Goal: Task Accomplishment & Management: Manage account settings

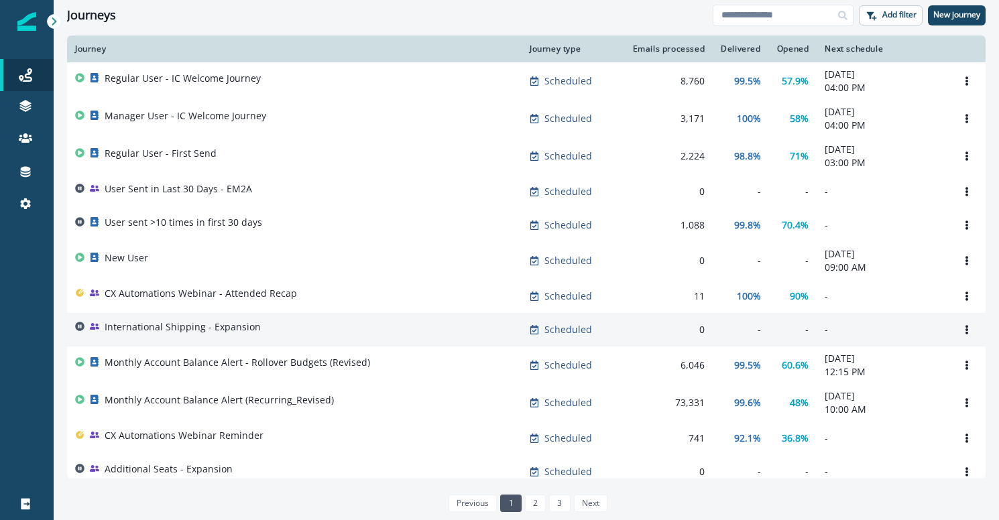
click at [230, 330] on p "International Shipping - Expansion" at bounding box center [183, 326] width 156 height 13
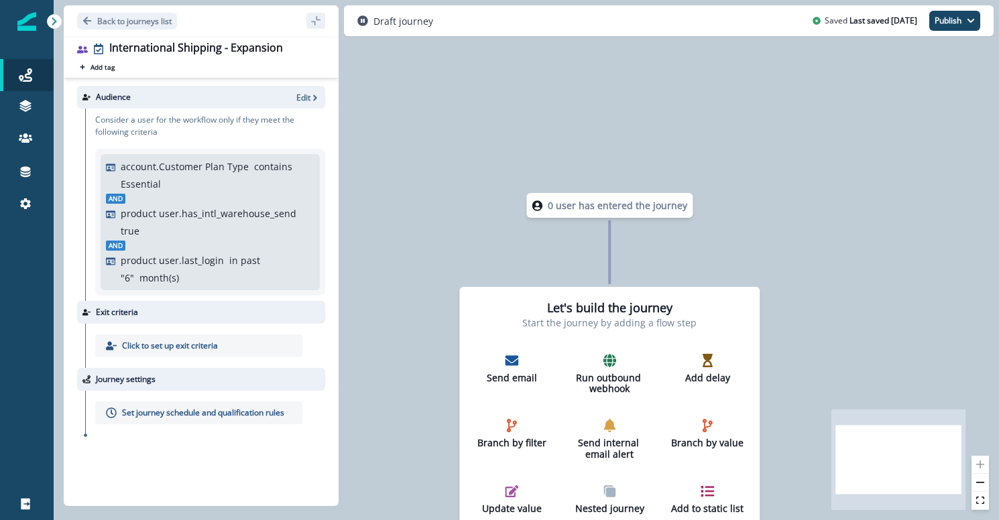
click at [796, 174] on div "0 user has entered the journey Let's build the journey Start the journey by add…" at bounding box center [526, 260] width 945 height 520
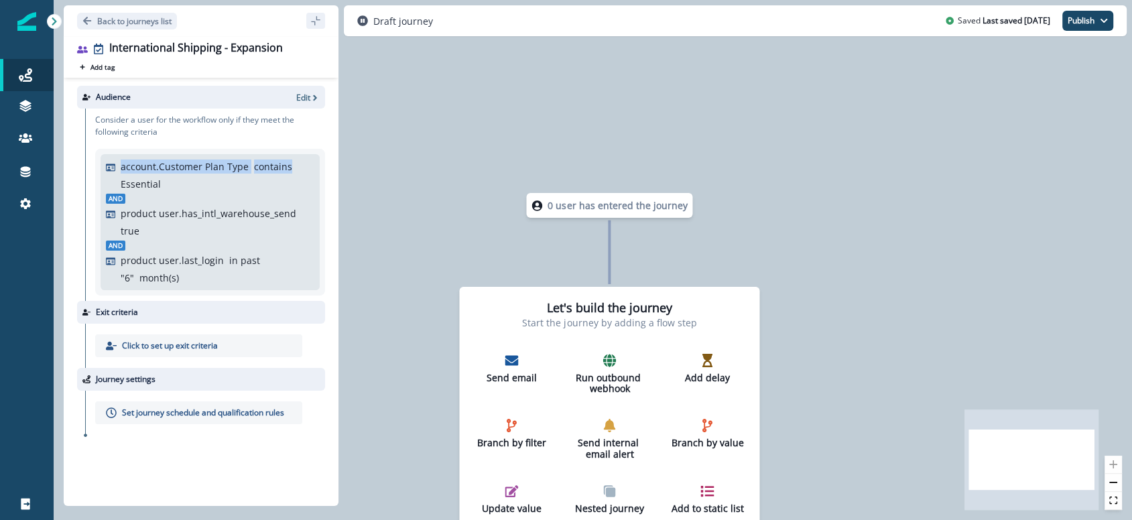
drag, startPoint x: 117, startPoint y: 169, endPoint x: 285, endPoint y: 116, distance: 176.4
click at [260, 188] on div "account.Customer Plan Type contains Essential" at bounding box center [210, 176] width 208 height 32
click at [304, 100] on p "Edit" at bounding box center [303, 97] width 14 height 11
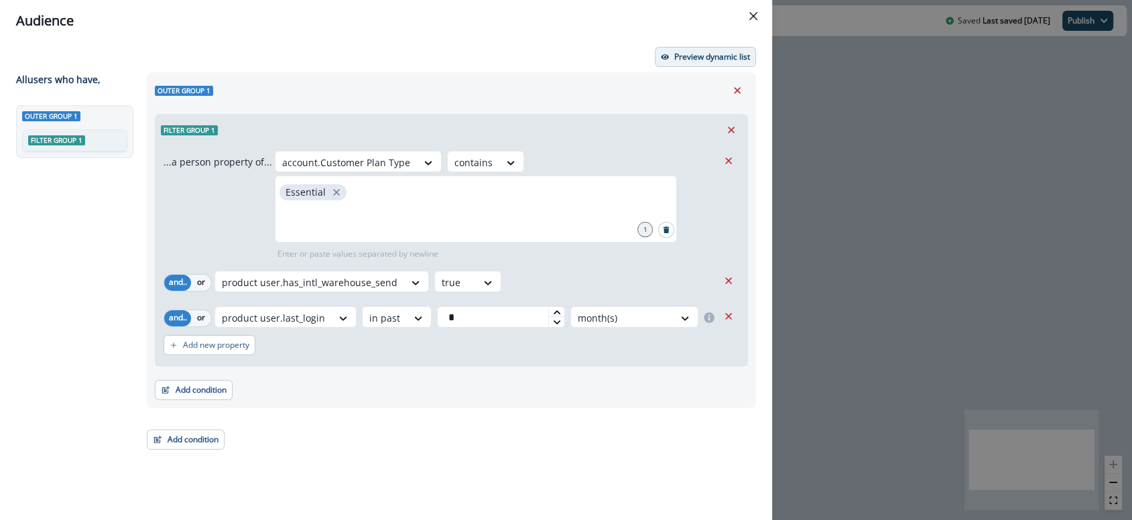
click at [689, 60] on p "Preview dynamic list" at bounding box center [712, 56] width 76 height 9
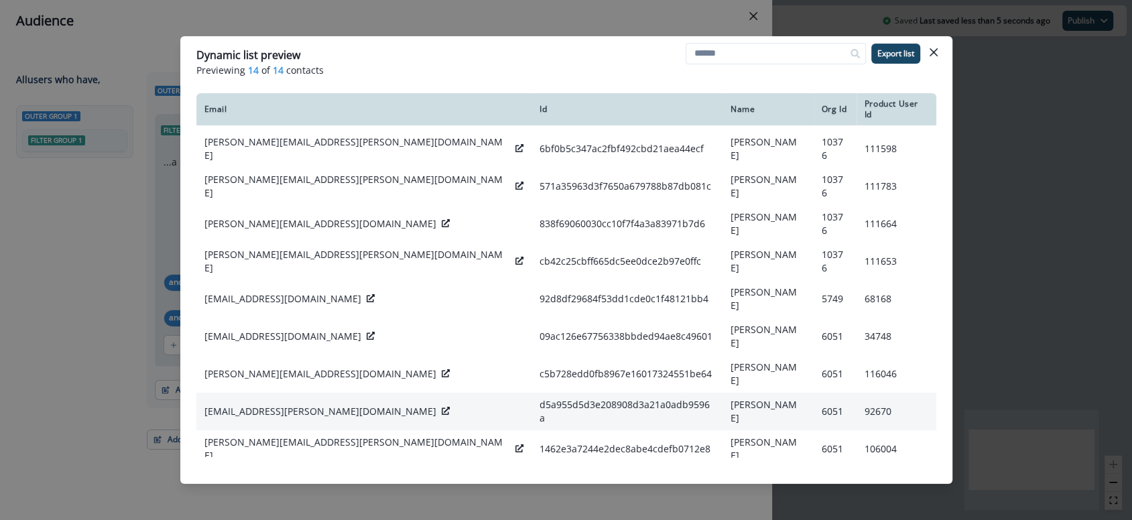
scroll to position [131, 0]
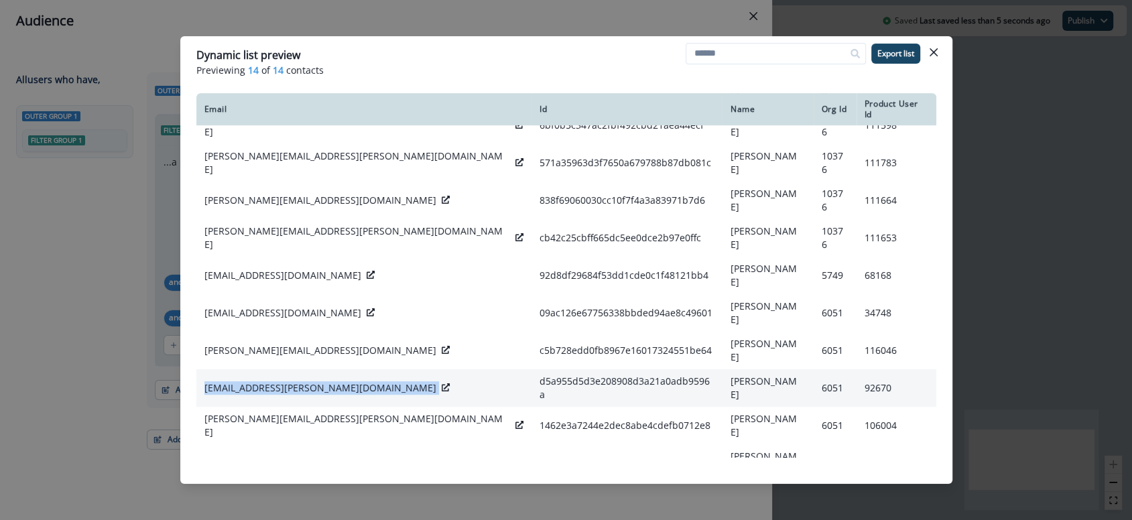
drag, startPoint x: 202, startPoint y: 341, endPoint x: 339, endPoint y: 342, distance: 137.4
click at [339, 369] on td "[EMAIL_ADDRESS][PERSON_NAME][DOMAIN_NAME]" at bounding box center [363, 388] width 335 height 38
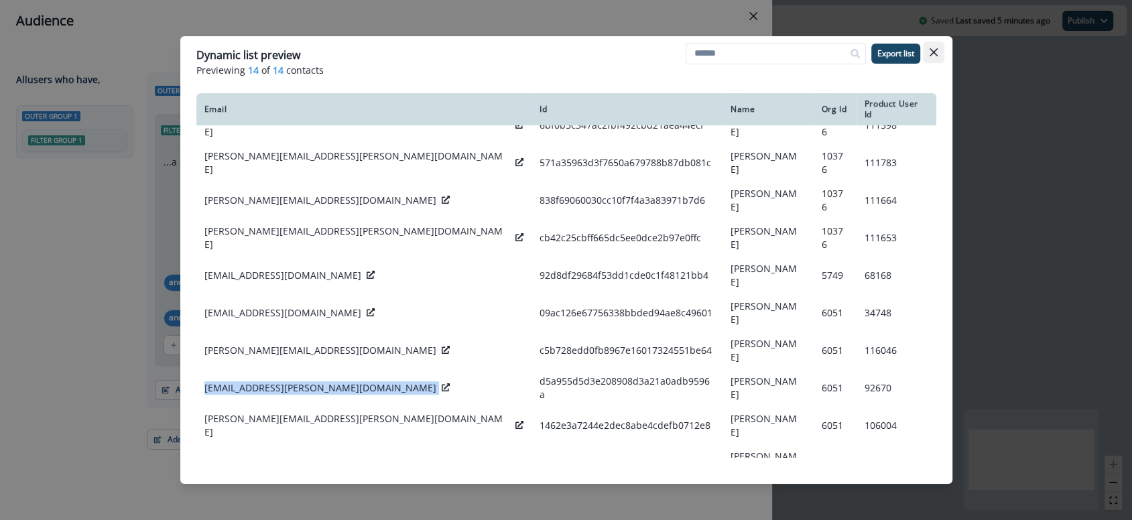
click at [939, 52] on button "Close" at bounding box center [933, 52] width 21 height 21
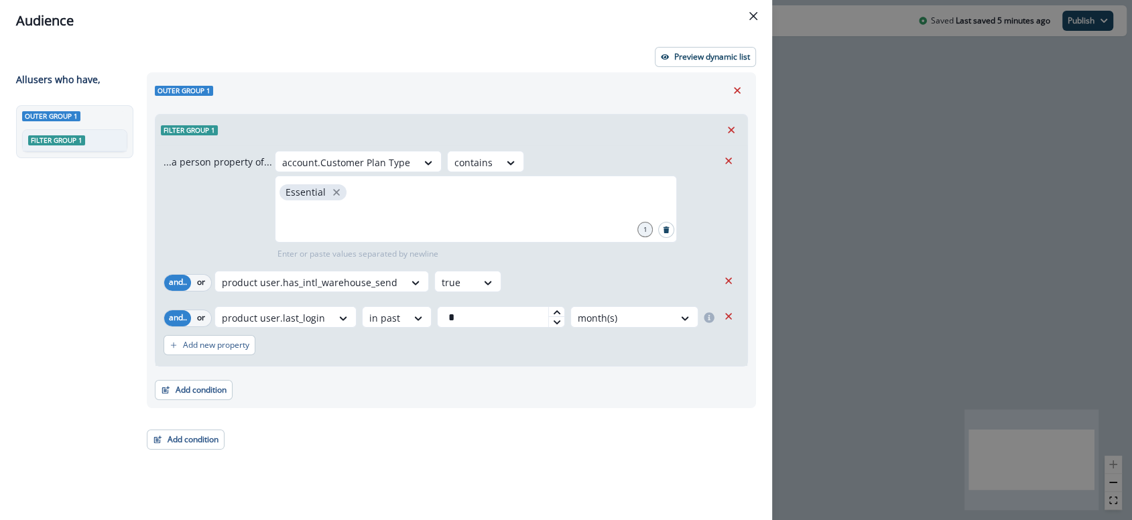
click at [937, 65] on div "Audience Preview dynamic list All user s who have, Outer group 1 Filter group 1…" at bounding box center [566, 260] width 1132 height 520
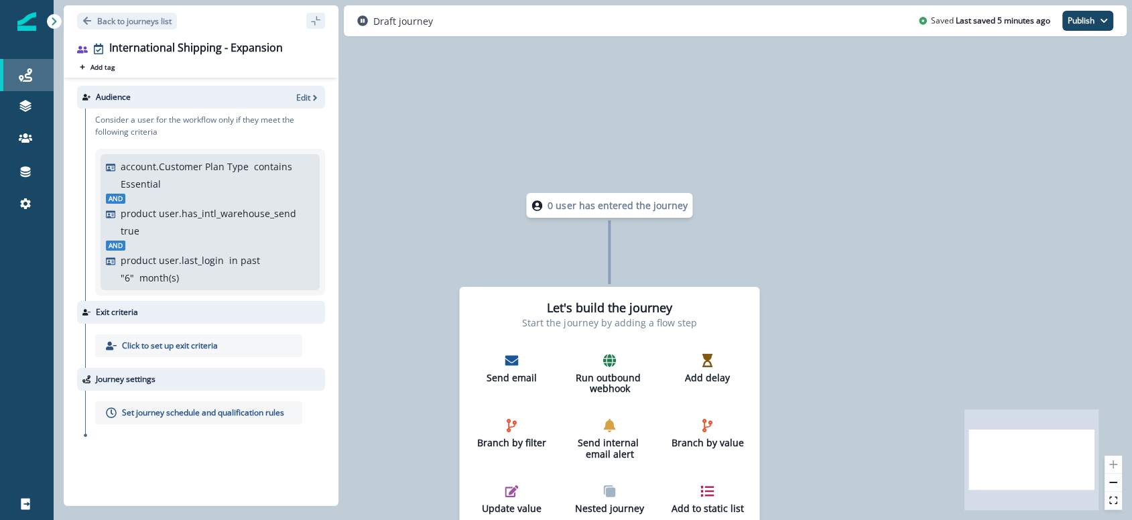
click at [23, 70] on icon at bounding box center [25, 74] width 13 height 13
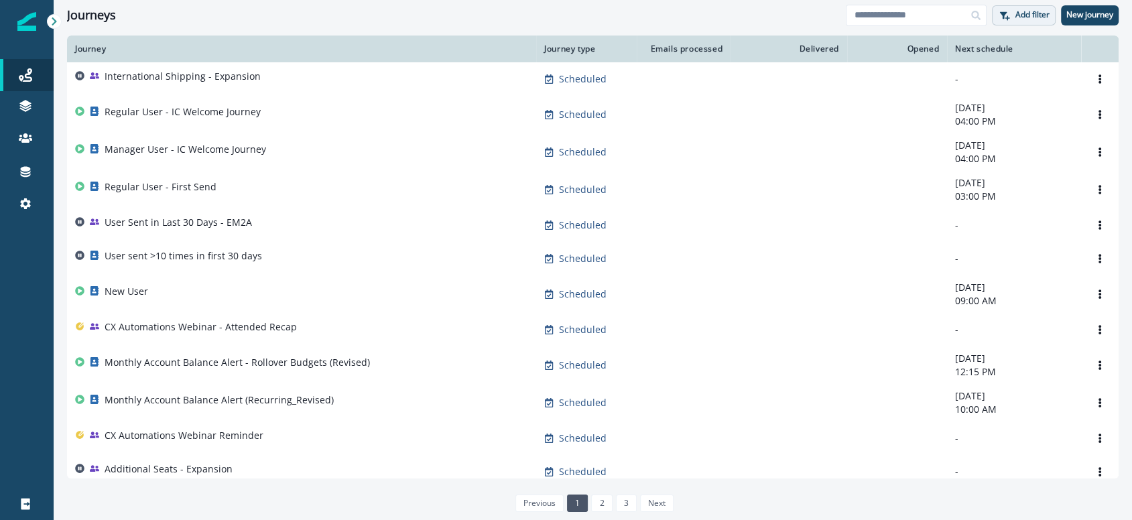
click at [998, 13] on p "Add filter" at bounding box center [1033, 14] width 34 height 9
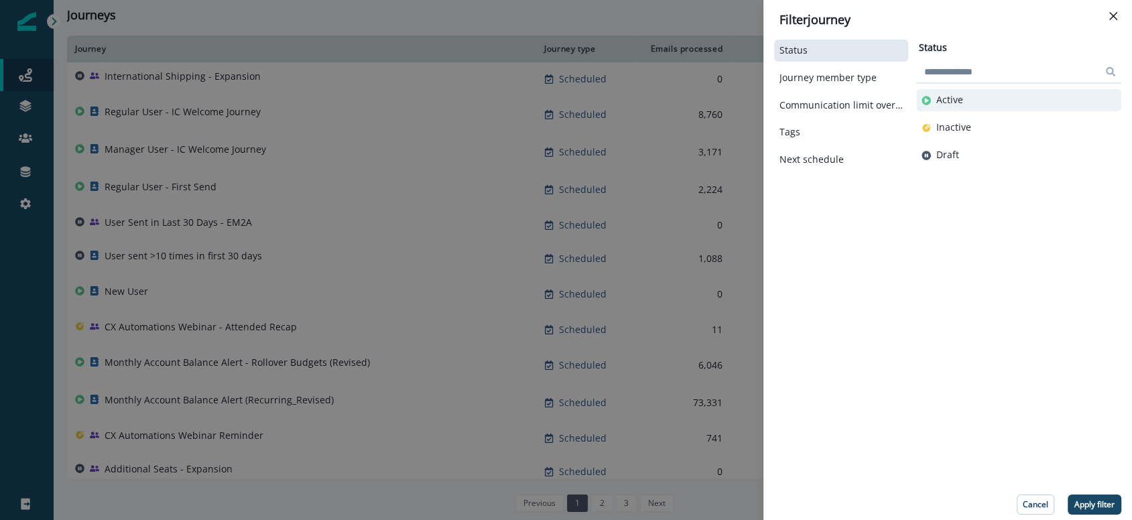
click at [959, 95] on p "Active" at bounding box center [949, 100] width 27 height 11
click at [998, 491] on div "Status (1) Journey member type Communication limit overrides Tags Next schedule…" at bounding box center [947, 276] width 347 height 478
drag, startPoint x: 1099, startPoint y: 497, endPoint x: 1095, endPoint y: 490, distance: 7.8
click at [998, 497] on button "Apply filter" at bounding box center [1095, 505] width 54 height 20
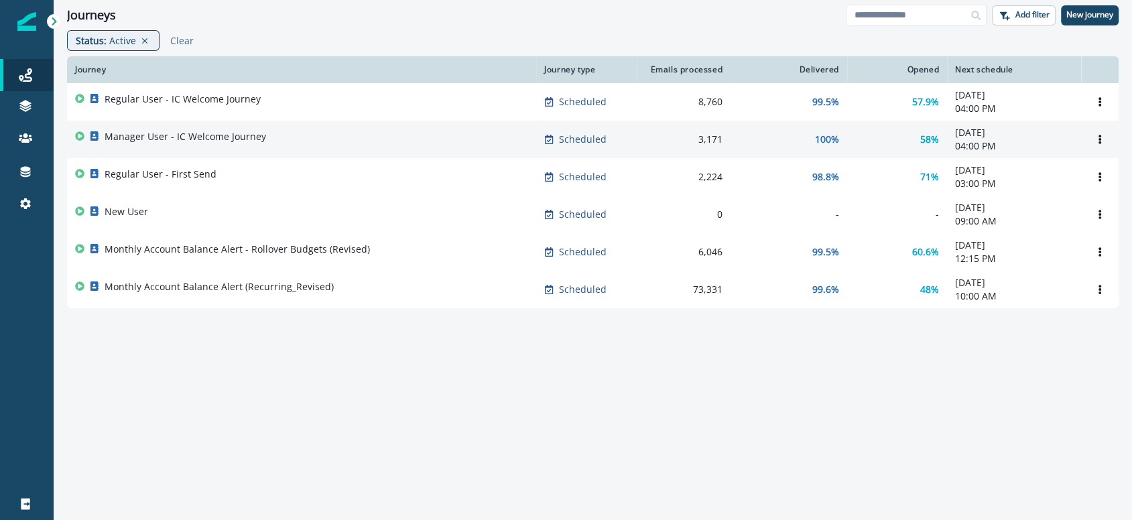
click at [176, 137] on p "Manager User - IC Welcome Journey" at bounding box center [186, 136] width 162 height 13
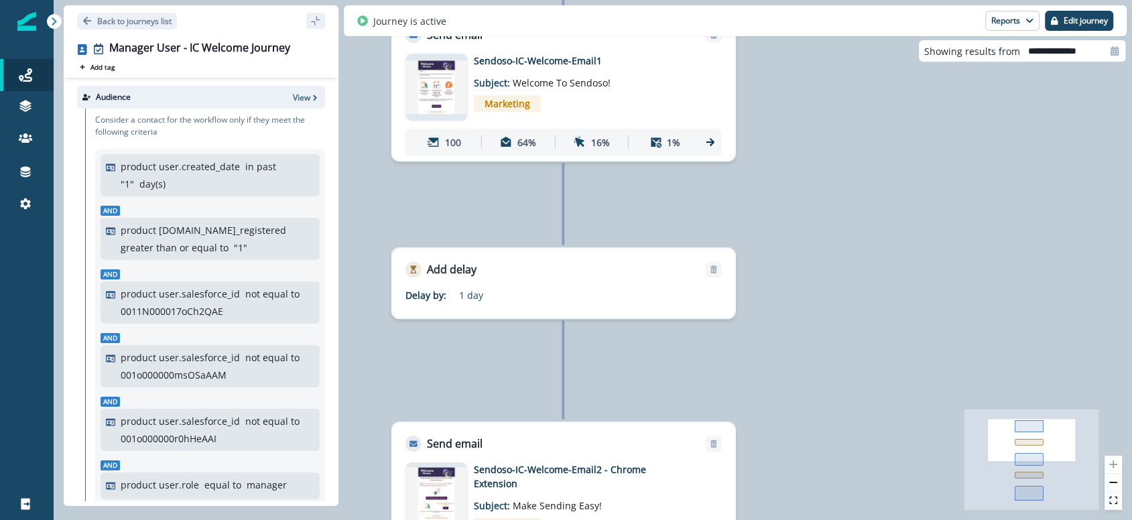
click at [432, 81] on img at bounding box center [437, 87] width 62 height 53
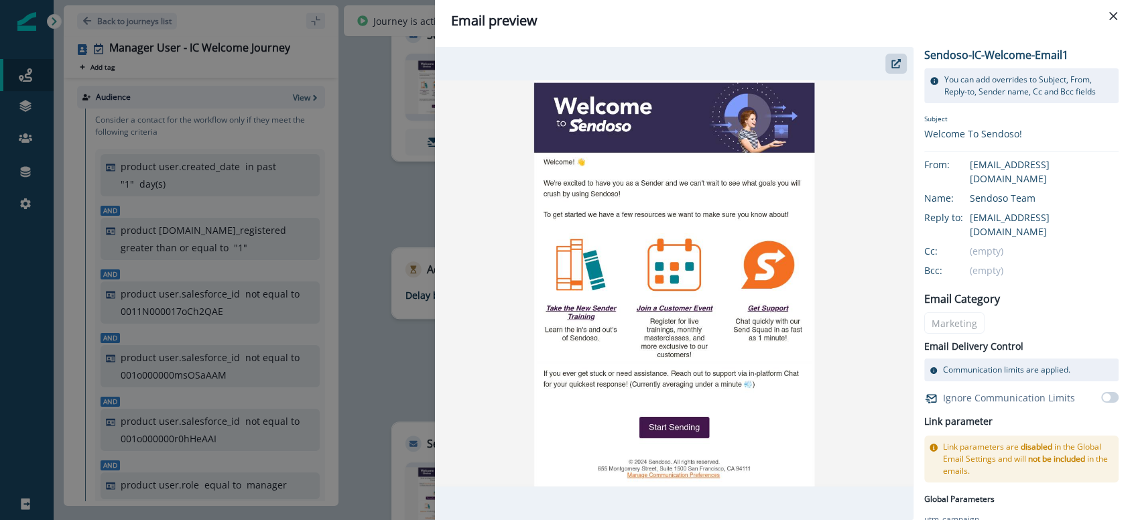
click at [379, 338] on div "Email preview Sendoso-IC-Welcome-Email1 You can add overrides to Subject, From,…" at bounding box center [566, 260] width 1132 height 520
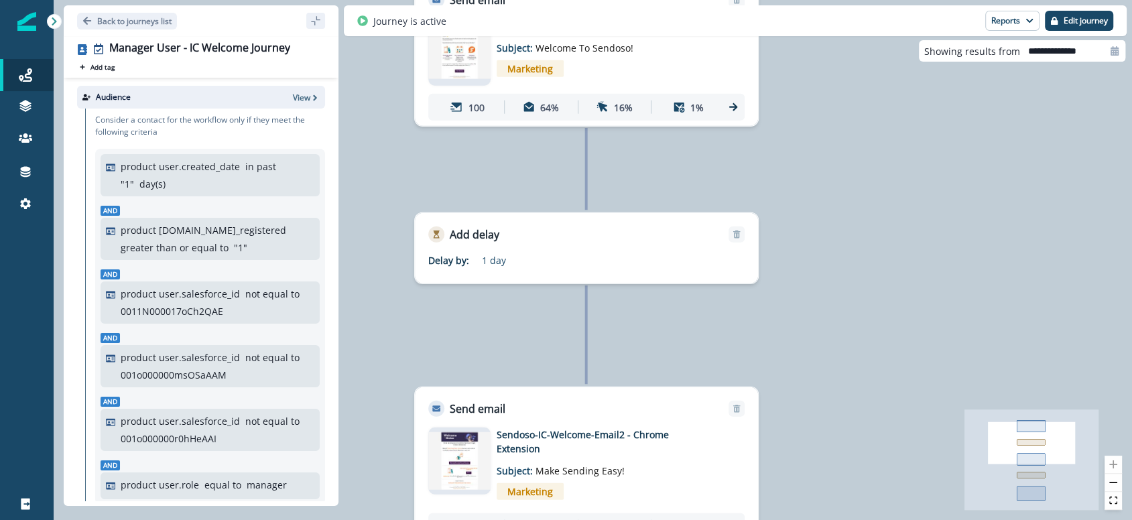
click at [446, 461] on img at bounding box center [459, 460] width 62 height 57
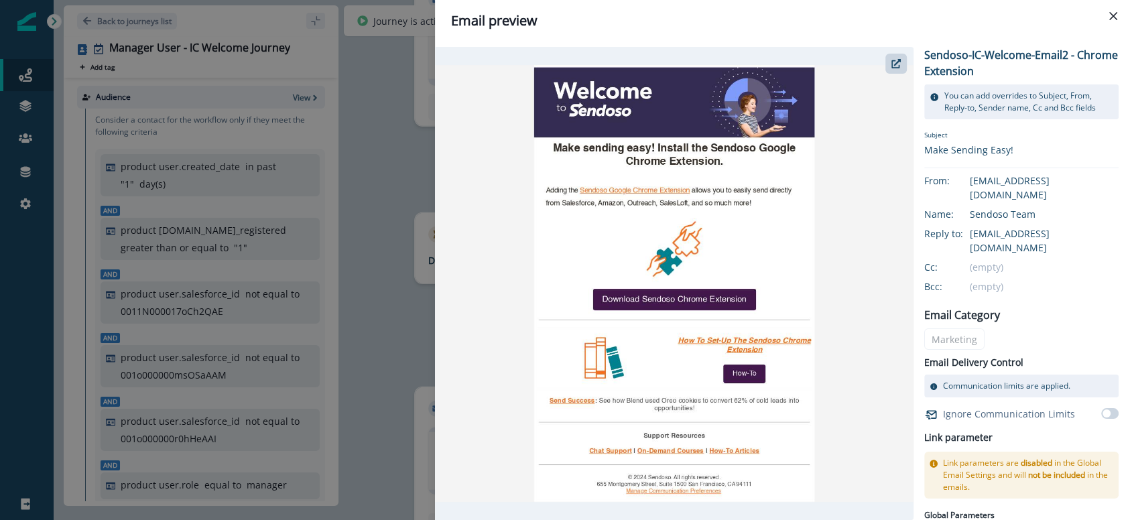
click at [404, 296] on div "Email preview Sendoso-IC-Welcome-Email2 - Chrome Extension You can add override…" at bounding box center [566, 260] width 1132 height 520
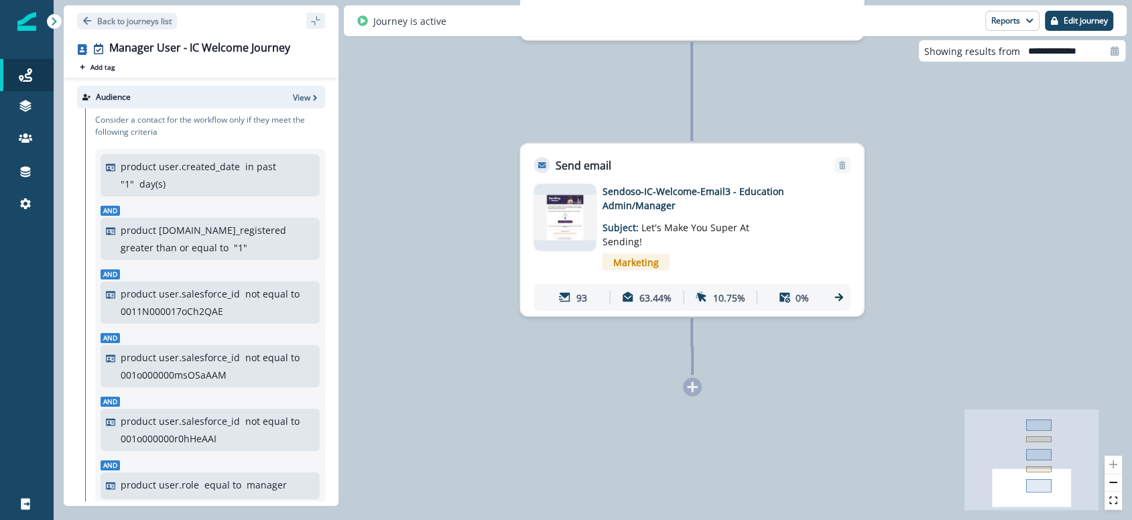
click at [547, 229] on img at bounding box center [565, 217] width 62 height 45
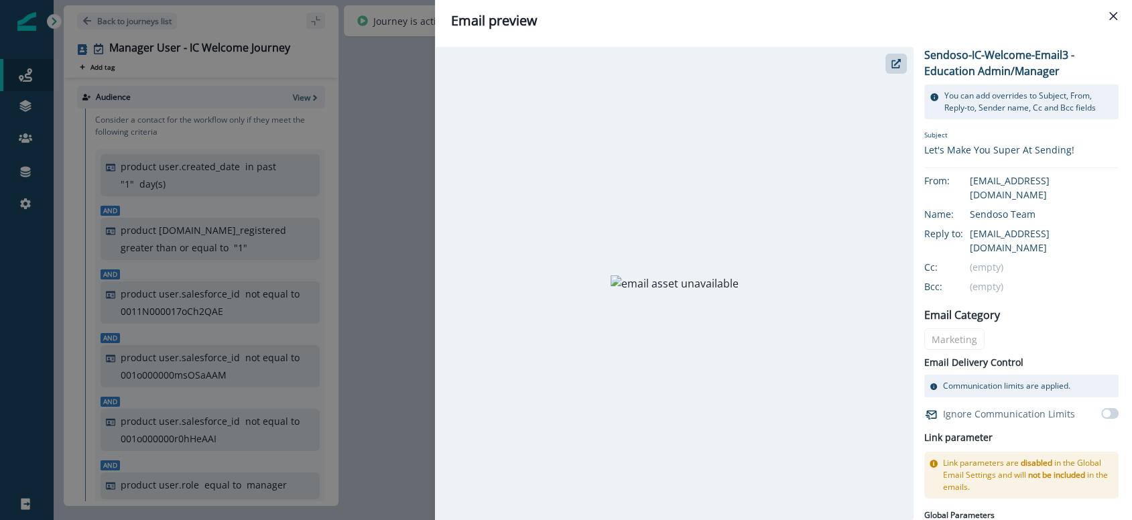
click at [396, 132] on div "Email preview Sendoso-IC-Welcome-Email3 - Education Admin/Manager You can add o…" at bounding box center [566, 260] width 1132 height 520
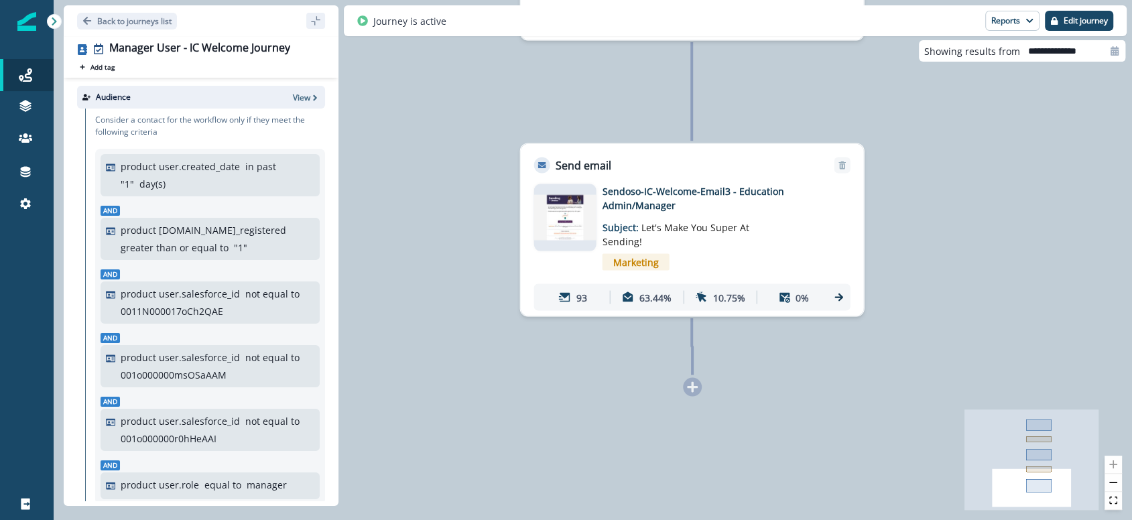
drag, startPoint x: 973, startPoint y: 174, endPoint x: 887, endPoint y: 180, distance: 86.7
click at [973, 174] on div "102 contacts have entered the journey Send email Email asset changed, journey r…" at bounding box center [593, 260] width 1079 height 520
click at [123, 19] on p "Back to journeys list" at bounding box center [134, 20] width 74 height 11
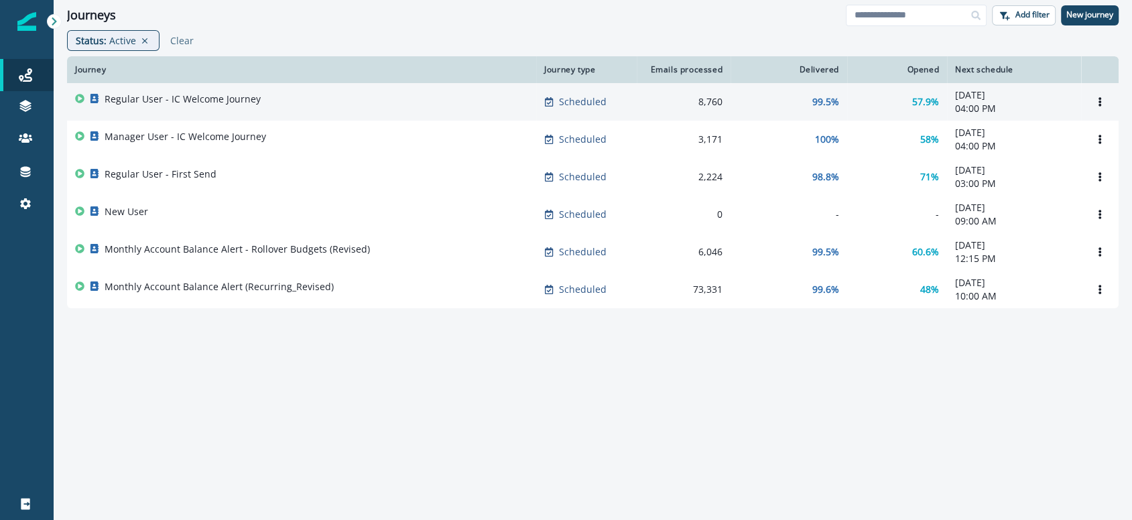
click at [265, 98] on div "Regular User - IC Welcome Journey" at bounding box center [301, 102] width 453 height 19
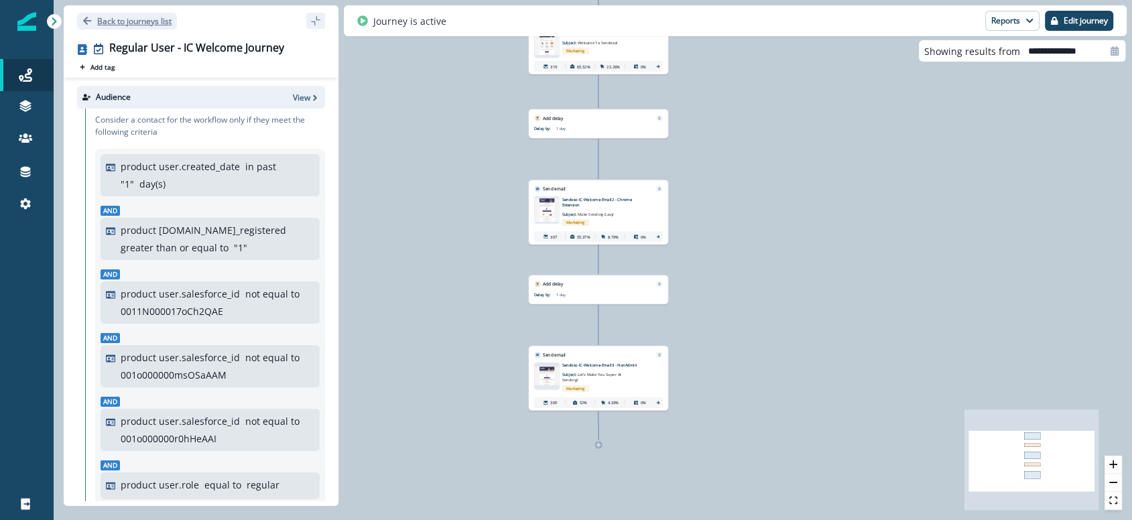
click at [98, 15] on p "Back to journeys list" at bounding box center [134, 20] width 74 height 11
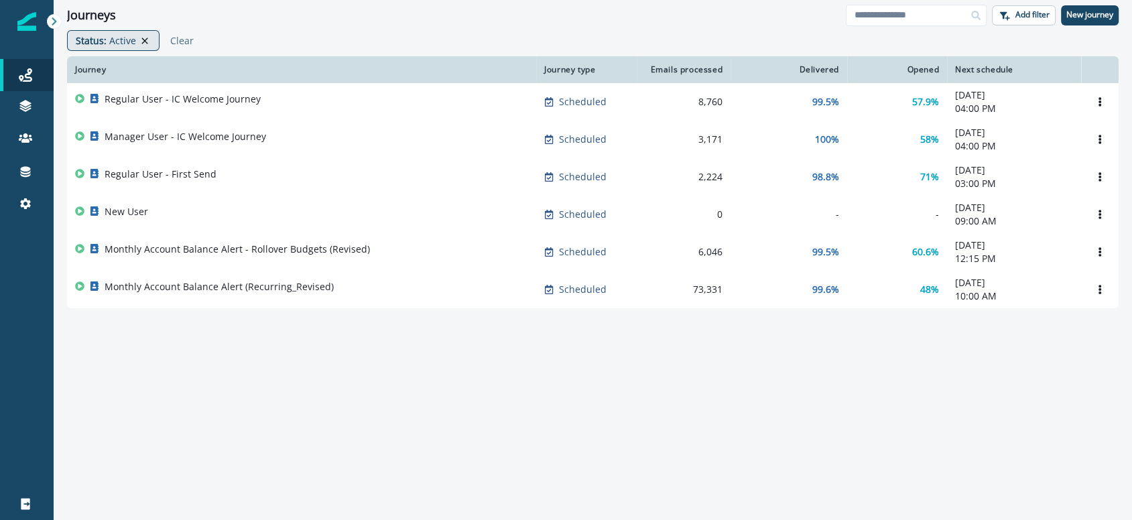
click at [143, 37] on icon at bounding box center [145, 41] width 12 height 11
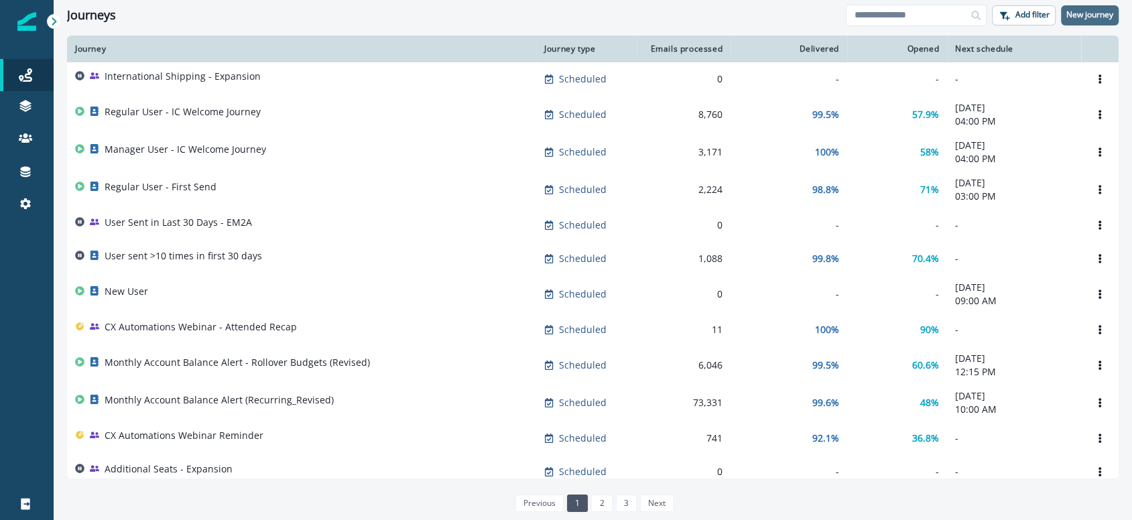
click at [998, 19] on p "New journey" at bounding box center [1090, 14] width 47 height 9
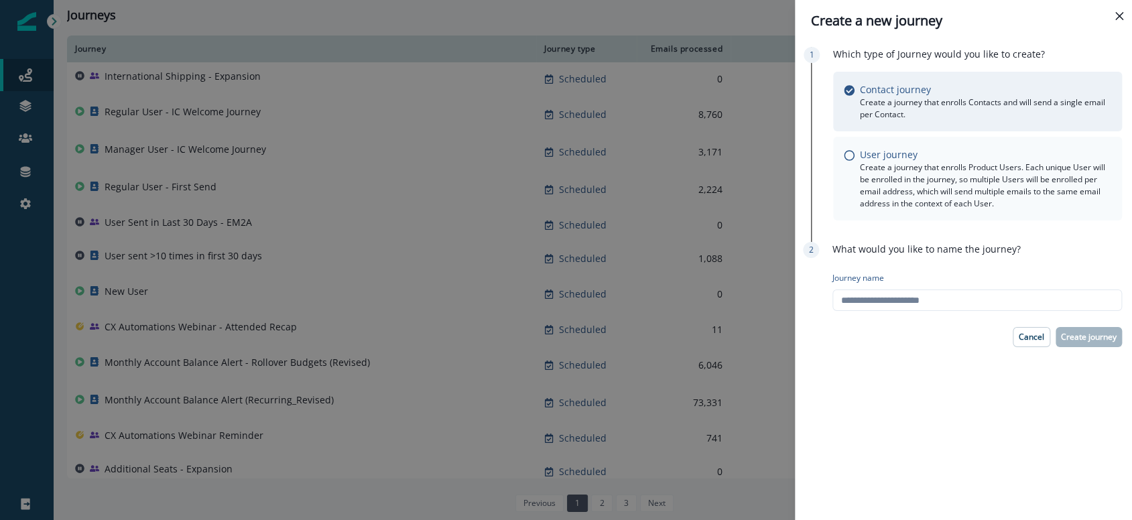
drag, startPoint x: 991, startPoint y: 176, endPoint x: 989, endPoint y: 185, distance: 9.5
click at [991, 176] on p "Create a journey that enrolls Product Users. Each unique User will be enrolled …" at bounding box center [985, 186] width 251 height 48
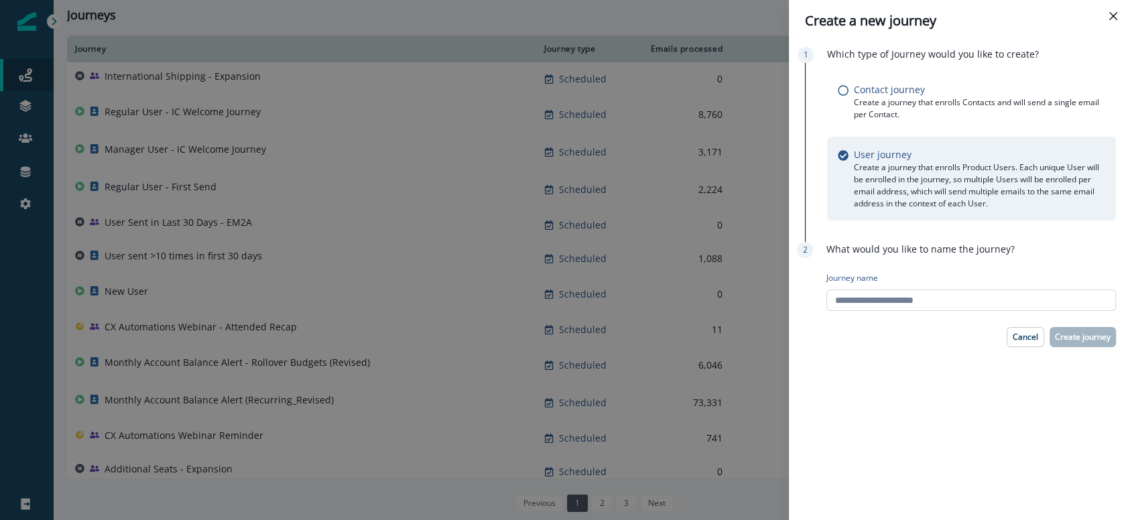
click at [914, 304] on input "Journey name" at bounding box center [972, 300] width 290 height 21
type input "**********"
click at [998, 336] on p "Create journey" at bounding box center [1083, 337] width 56 height 9
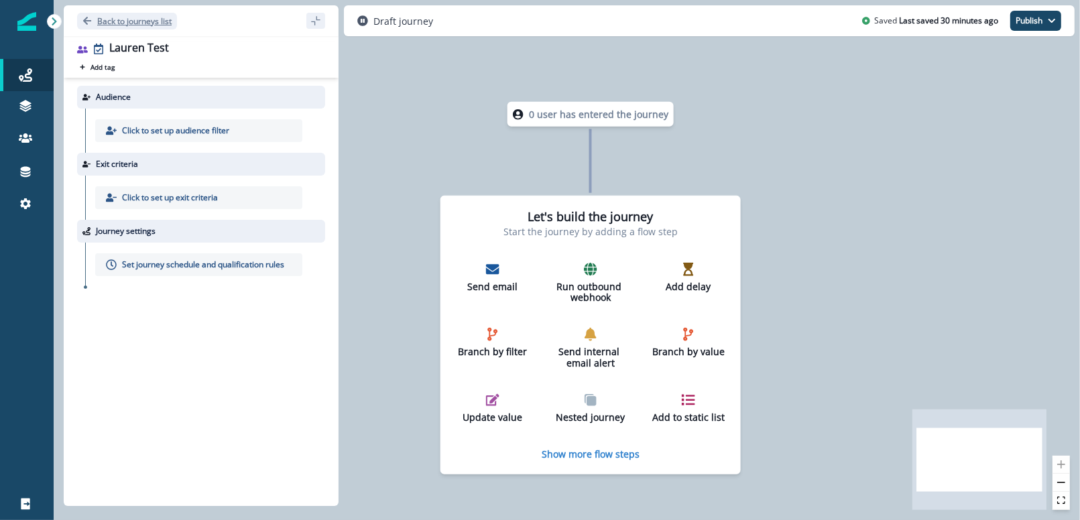
click at [142, 19] on p "Back to journeys list" at bounding box center [134, 20] width 74 height 11
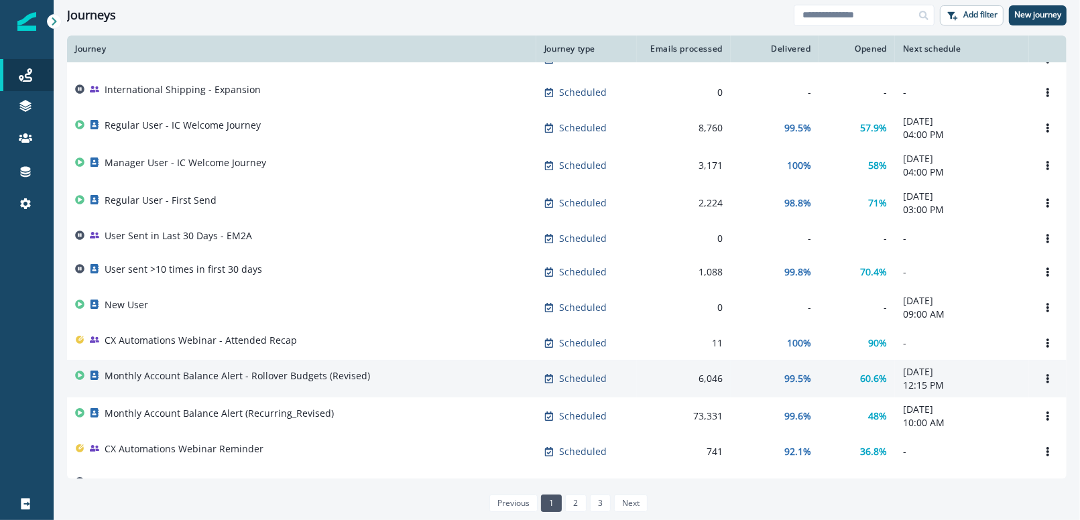
scroll to position [30, 0]
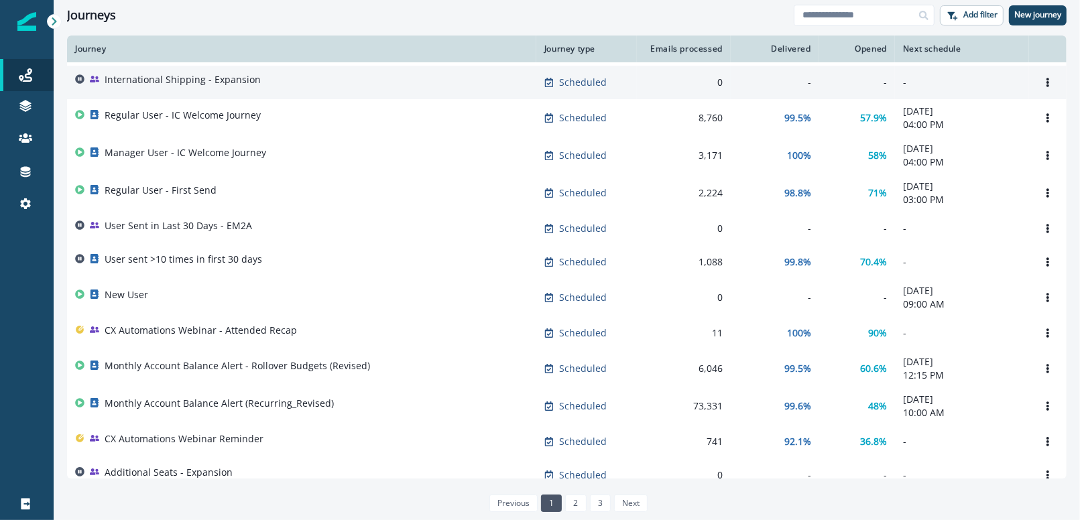
click at [208, 79] on p "International Shipping - Expansion" at bounding box center [183, 79] width 156 height 13
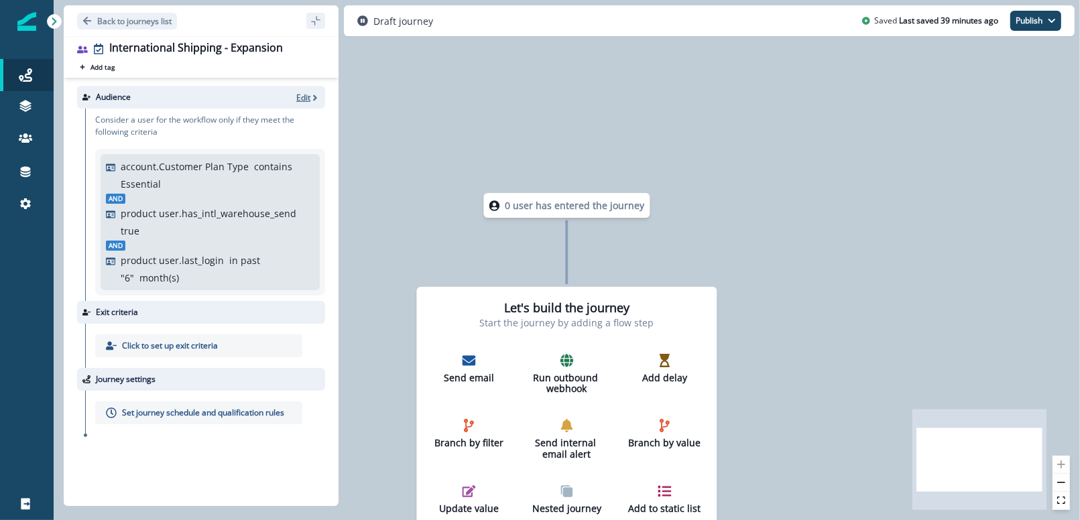
click at [301, 102] on p "Edit" at bounding box center [303, 97] width 14 height 11
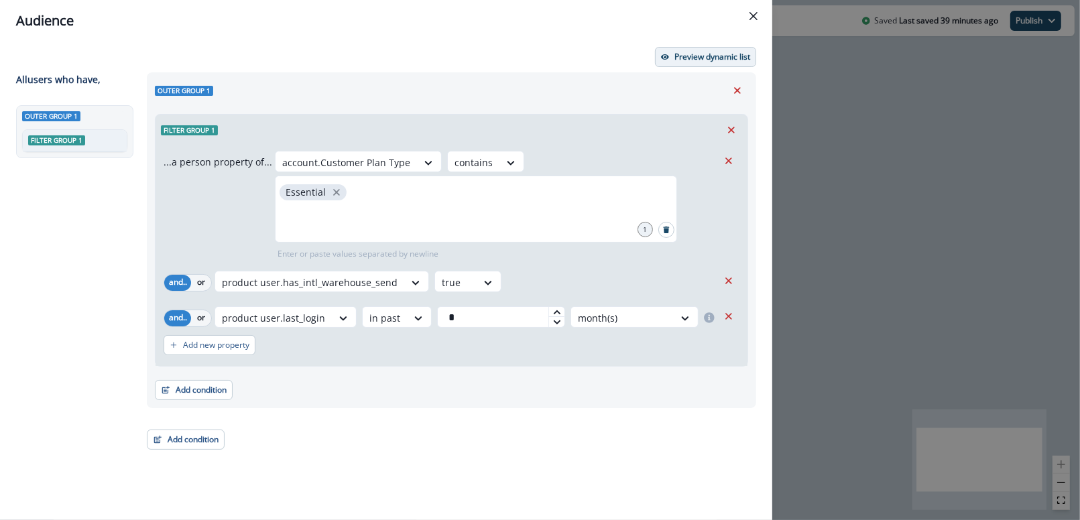
click at [709, 50] on button "Preview dynamic list" at bounding box center [705, 57] width 101 height 20
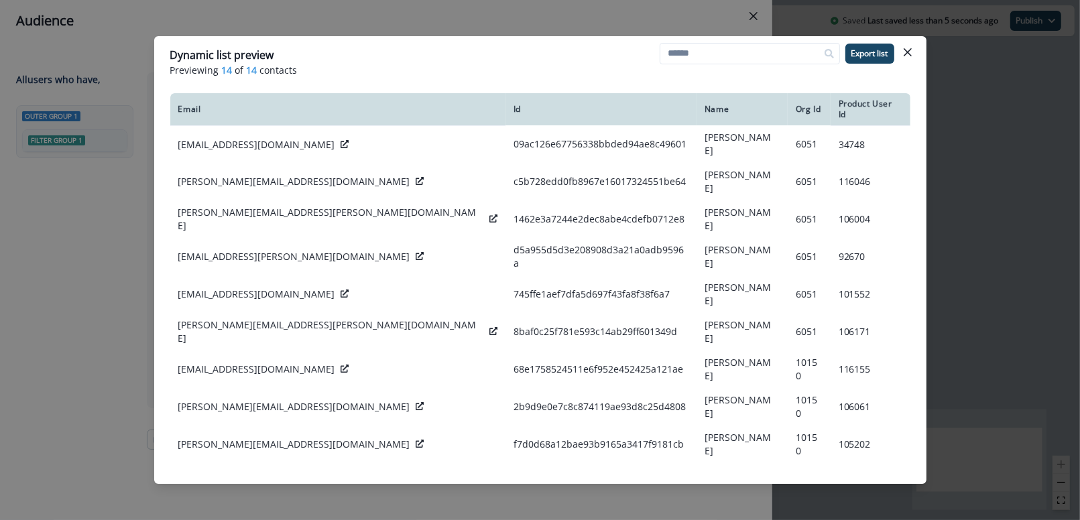
click at [919, 44] on header "Dynamic list preview Previewing 14 of 14 contacts Export list" at bounding box center [540, 62] width 772 height 52
click at [908, 50] on icon "Close" at bounding box center [908, 52] width 8 height 8
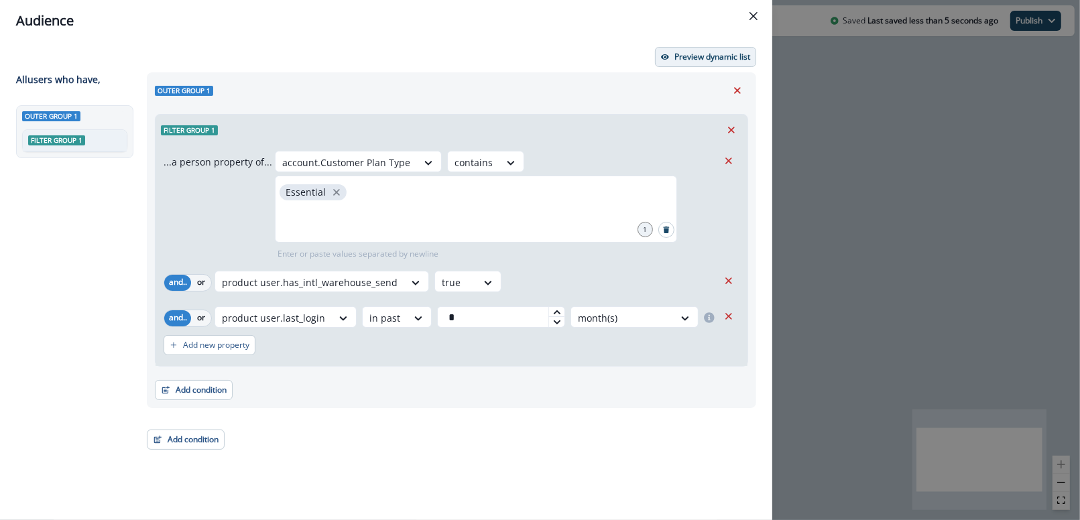
click at [694, 65] on button "Preview dynamic list" at bounding box center [705, 57] width 101 height 20
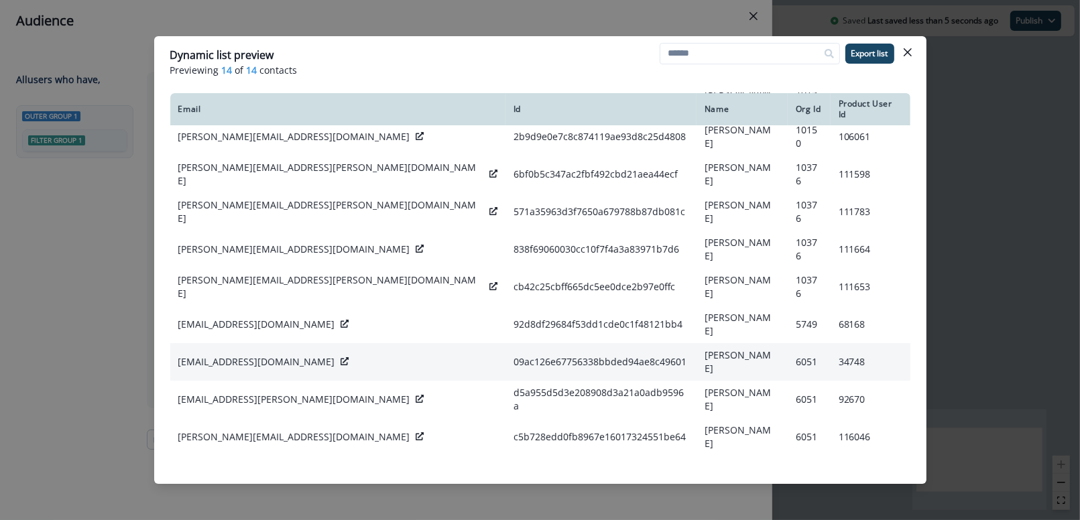
scroll to position [131, 0]
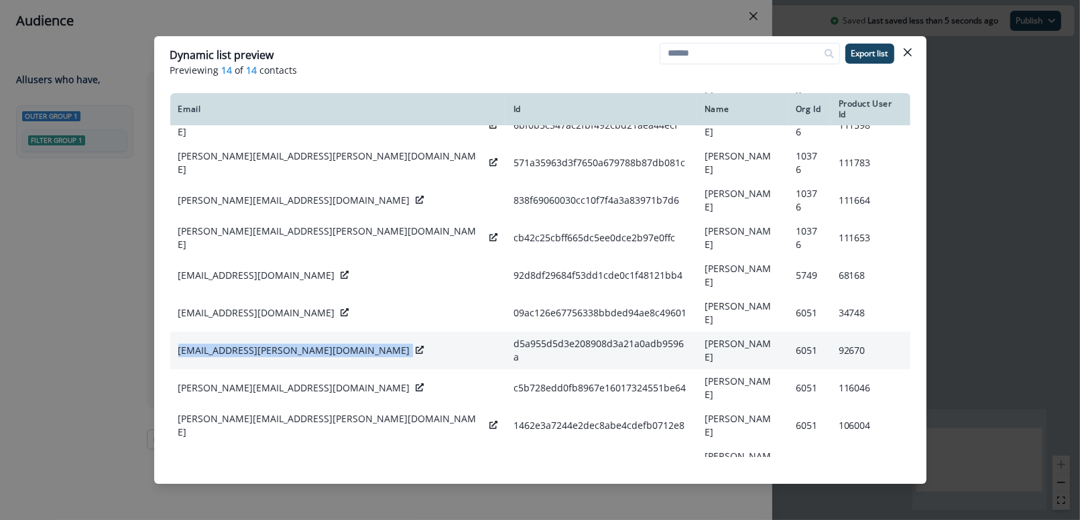
drag, startPoint x: 171, startPoint y: 304, endPoint x: 308, endPoint y: 310, distance: 137.6
click at [308, 332] on td "[EMAIL_ADDRESS][PERSON_NAME][DOMAIN_NAME]" at bounding box center [337, 351] width 335 height 38
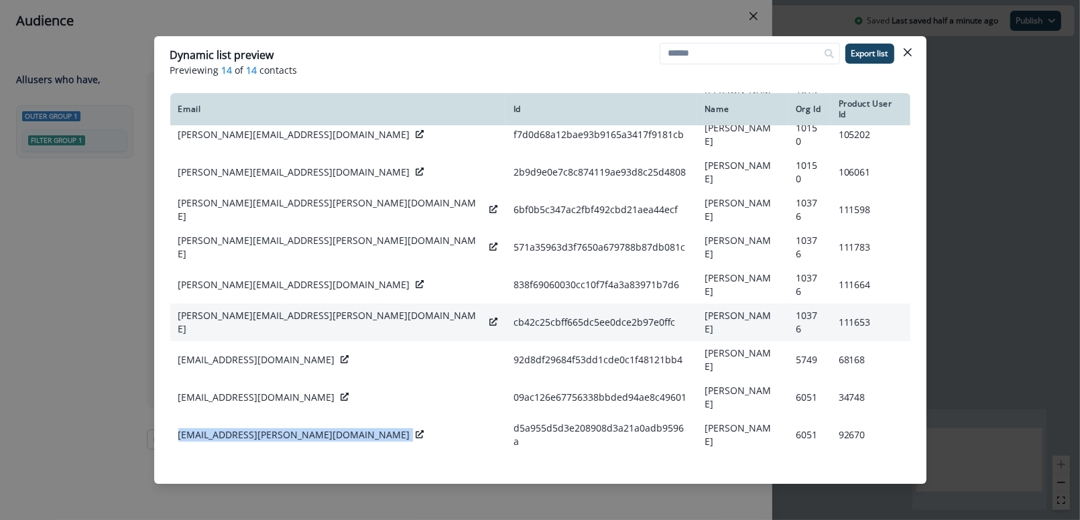
scroll to position [0, 0]
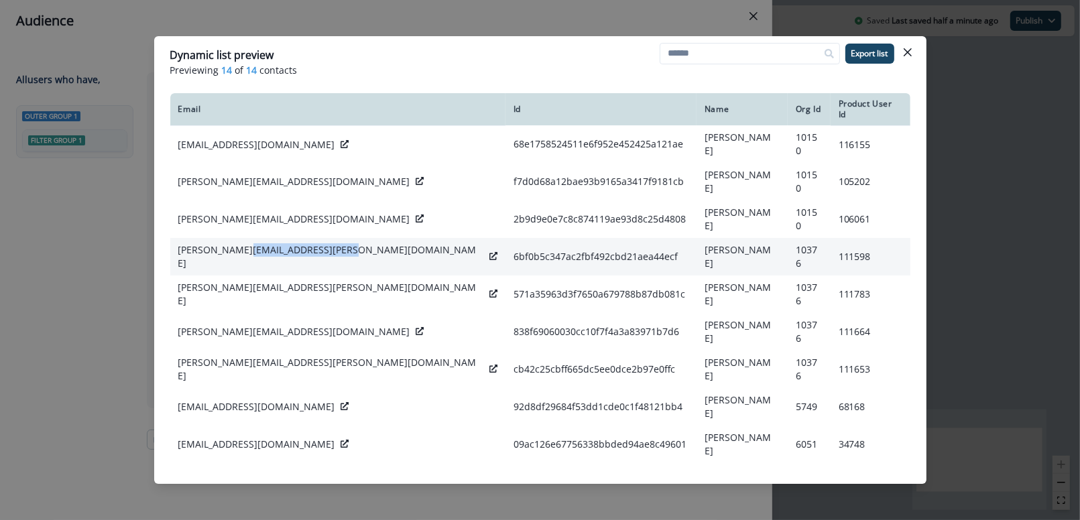
drag, startPoint x: 335, startPoint y: 240, endPoint x: 239, endPoint y: 241, distance: 95.9
click at [239, 243] on p "[PERSON_NAME][EMAIL_ADDRESS][PERSON_NAME][DOMAIN_NAME]" at bounding box center [331, 256] width 306 height 27
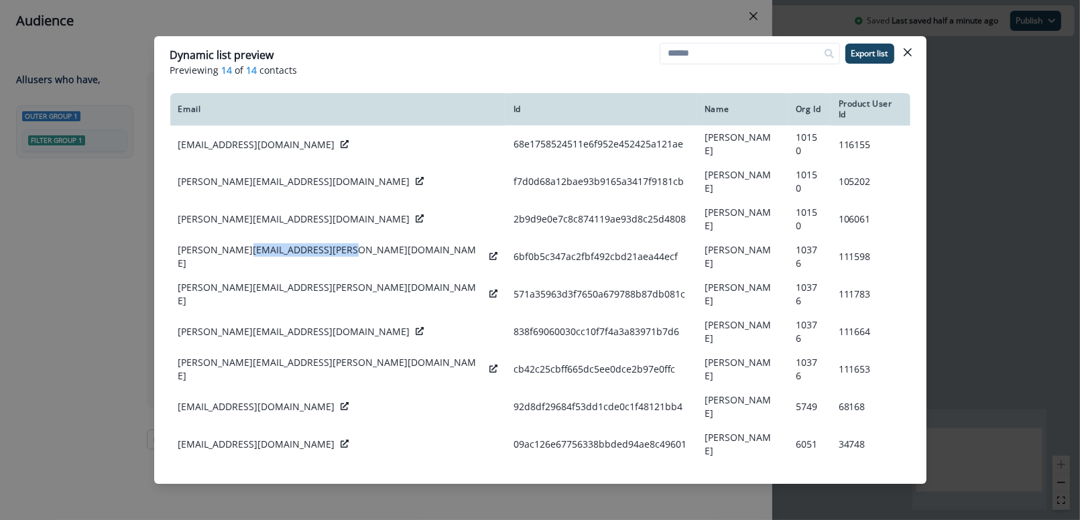
copy p "[DOMAIN_NAME]"
click at [114, 316] on div "Dynamic list preview Previewing 14 of 14 contacts Export list Email Id Name Org…" at bounding box center [540, 260] width 1080 height 520
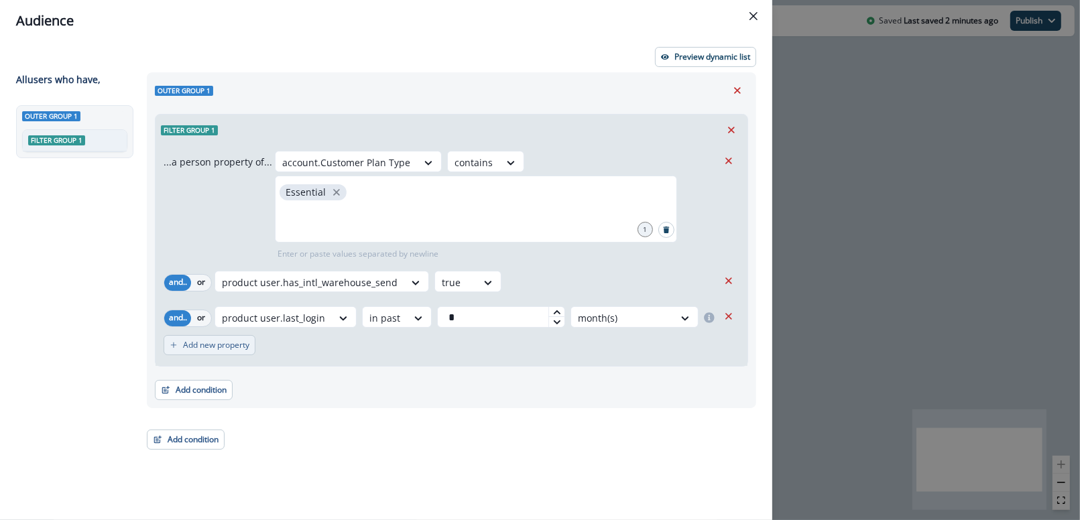
click at [196, 343] on p "Add new property" at bounding box center [216, 345] width 66 height 9
click at [262, 346] on icon at bounding box center [268, 352] width 12 height 13
type input "****"
click at [363, 405] on div "Outer group 1 Filter group 1 ...a person property of... account.Customer Plan T…" at bounding box center [451, 241] width 609 height 339
click at [737, 352] on button "Remove" at bounding box center [728, 351] width 21 height 20
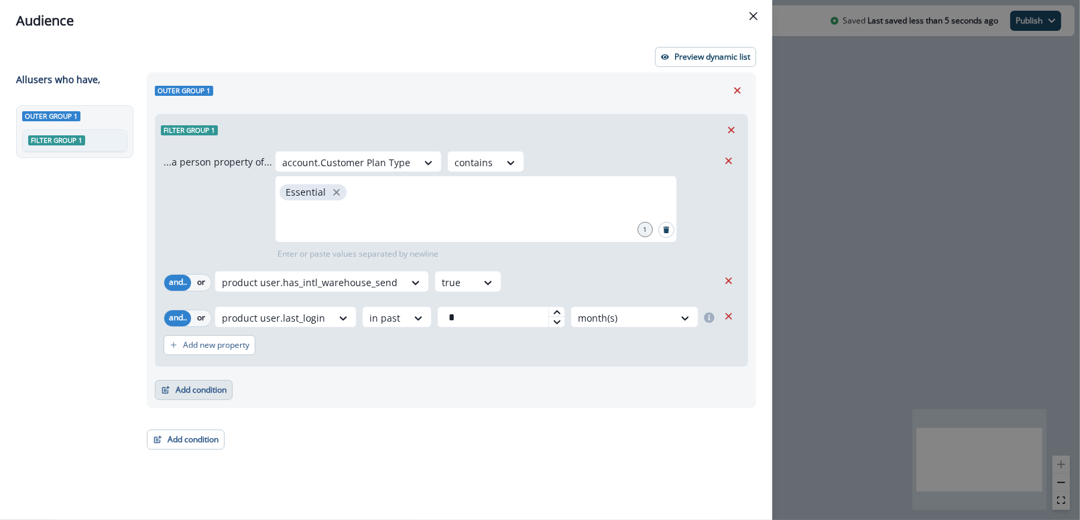
click at [187, 384] on button "Add condition" at bounding box center [194, 390] width 78 height 20
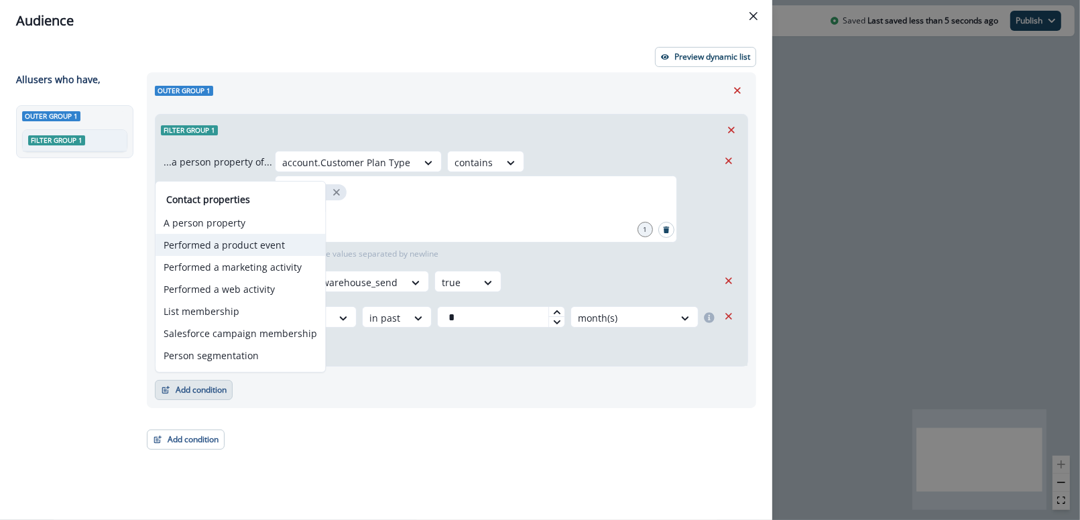
click at [237, 241] on button "Performed a product event" at bounding box center [241, 245] width 170 height 22
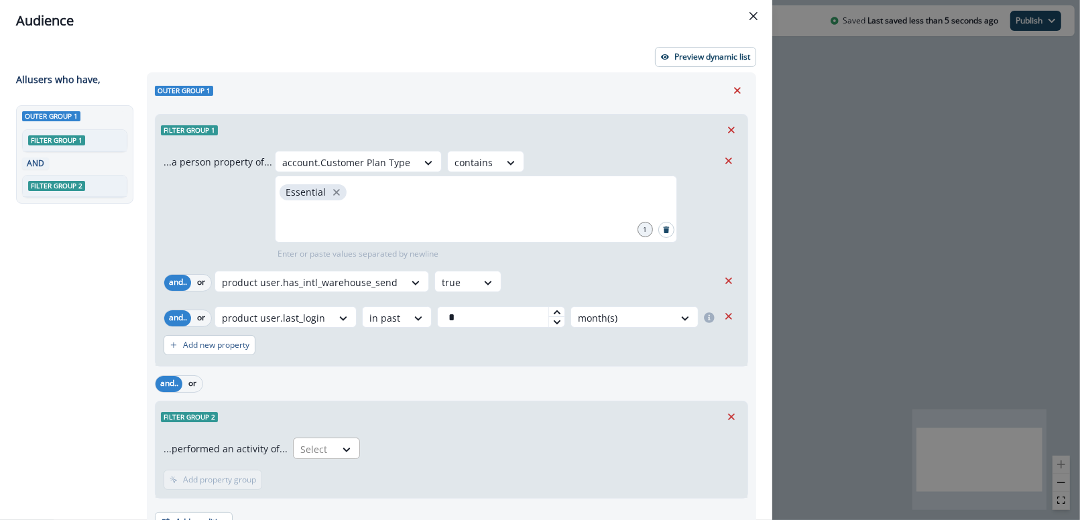
click at [312, 439] on div "Select" at bounding box center [315, 449] width 42 height 22
type input "*"
click at [326, 472] on div "TRANSACTIONS" at bounding box center [331, 479] width 86 height 25
click at [725, 415] on icon "Remove" at bounding box center [731, 417] width 12 height 12
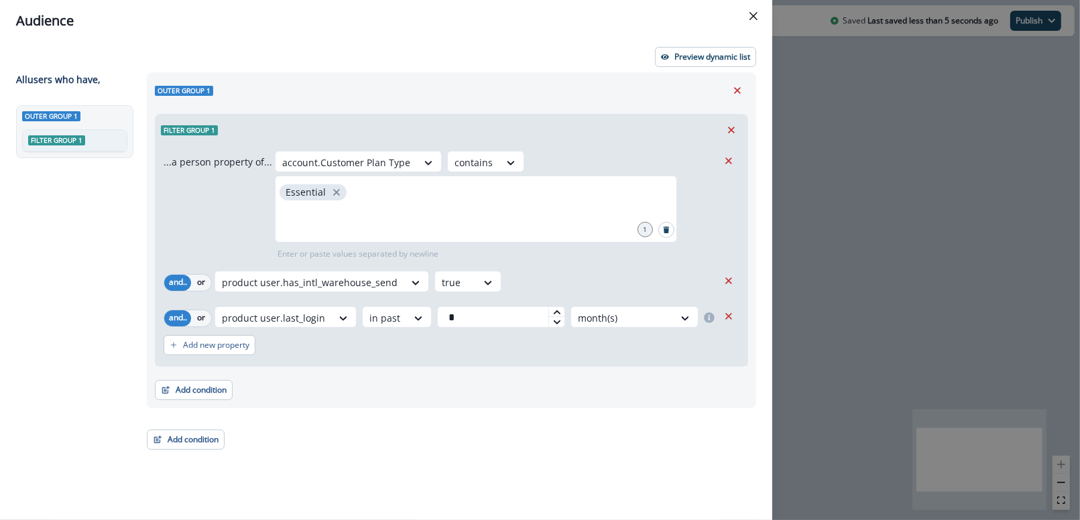
click at [540, 369] on div "Add condition Contact properties A person property Performed a product event Pe…" at bounding box center [451, 384] width 593 height 34
click at [750, 19] on icon "Close" at bounding box center [753, 16] width 8 height 8
